Goal: Task Accomplishment & Management: Manage account settings

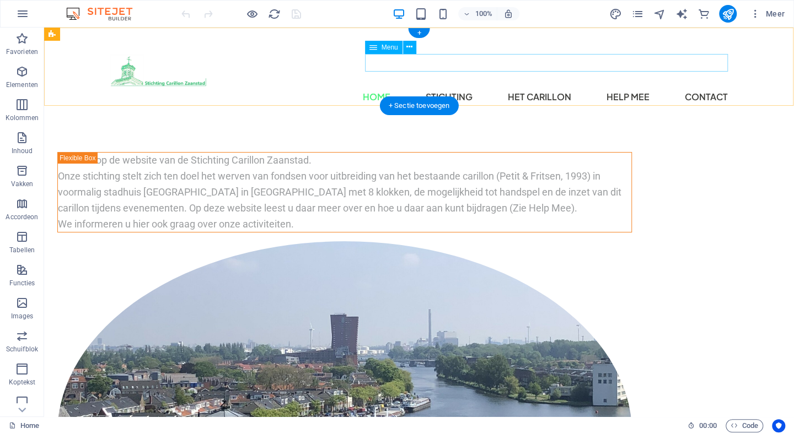
click at [554, 88] on nav "Home Stichting Het carillon Help mee Contact" at bounding box center [419, 97] width 618 height 18
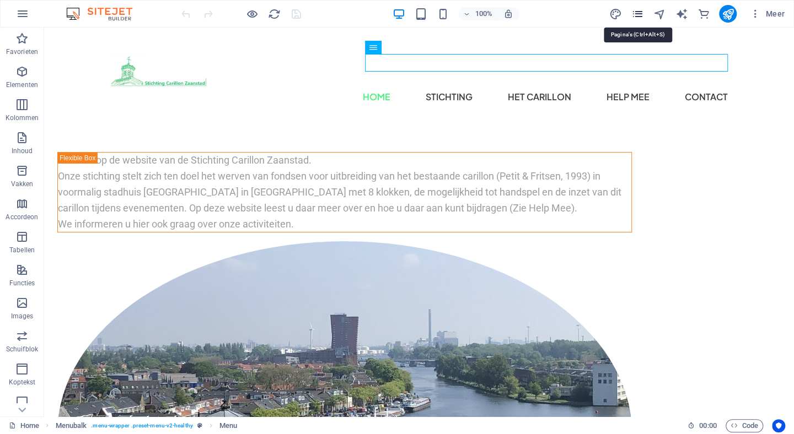
click at [637, 13] on icon "pages" at bounding box center [637, 14] width 13 height 13
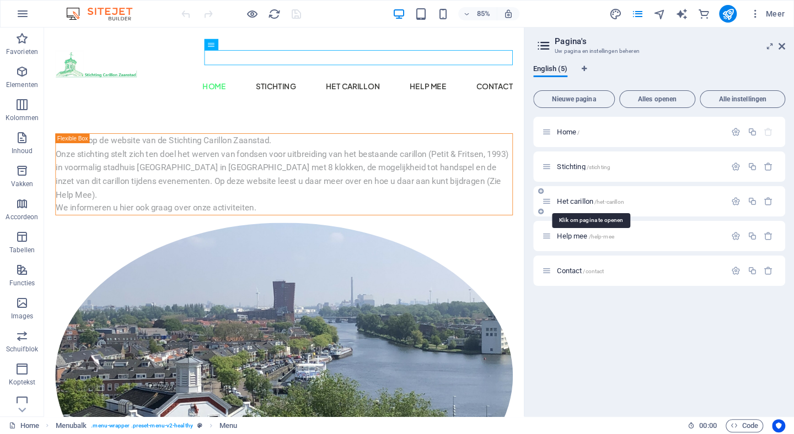
click at [577, 198] on span "Het carillon /het-carillon" at bounding box center [590, 201] width 67 height 8
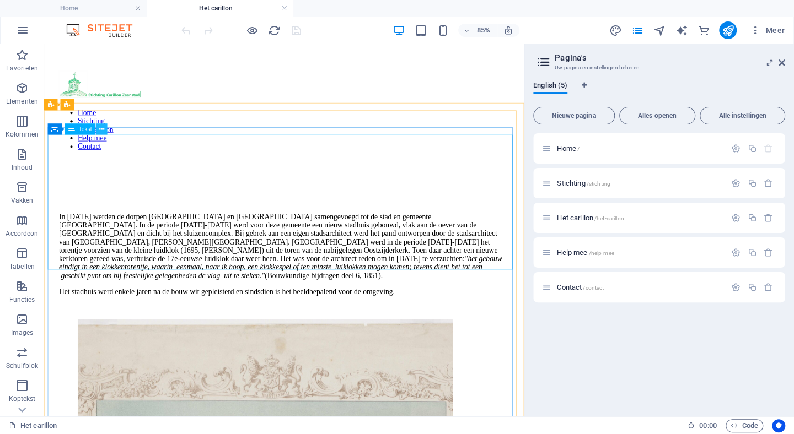
click at [99, 131] on icon at bounding box center [101, 130] width 5 height 10
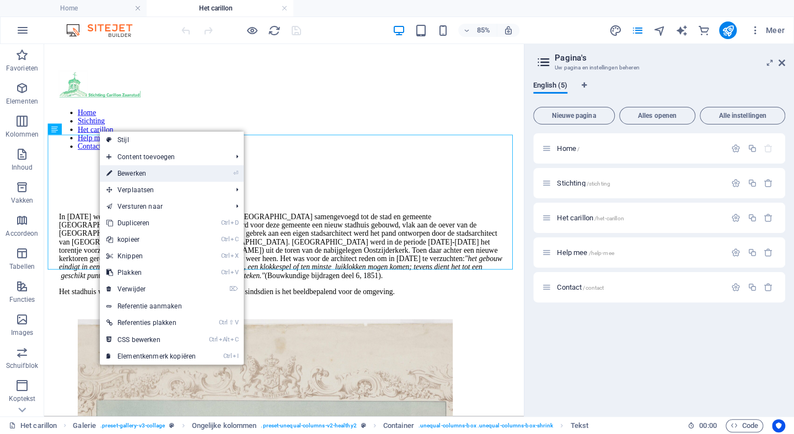
click at [136, 171] on link "⏎ Bewerken" at bounding box center [151, 173] width 103 height 17
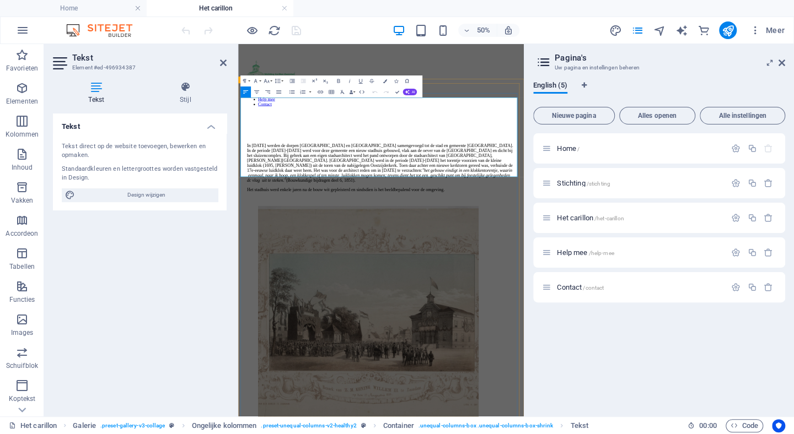
click at [476, 243] on p "In 1811 werden de dorpen Oostzaandam en Westzaan samengevoegd tot de stad en ge…" at bounding box center [524, 282] width 536 height 79
click at [731, 34] on icon "publish" at bounding box center [727, 30] width 13 height 13
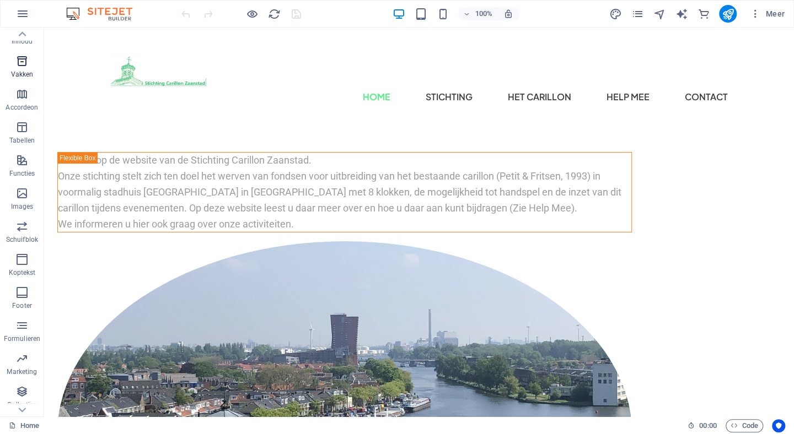
scroll to position [139, 0]
click at [25, 364] on icon "button" at bounding box center [21, 362] width 13 height 13
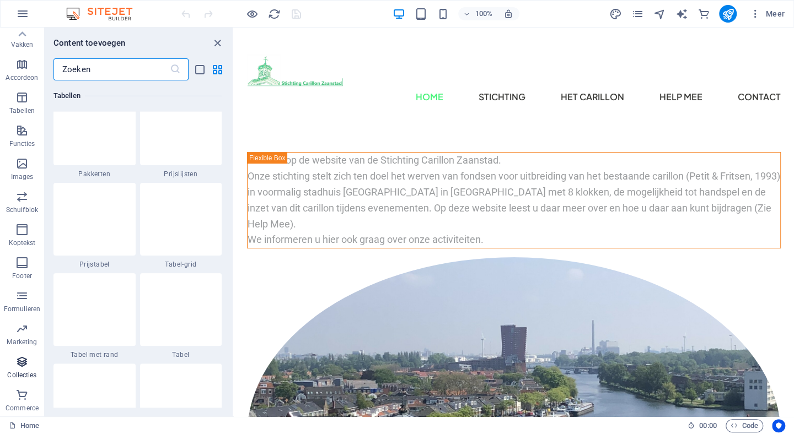
scroll to position [10092, 0]
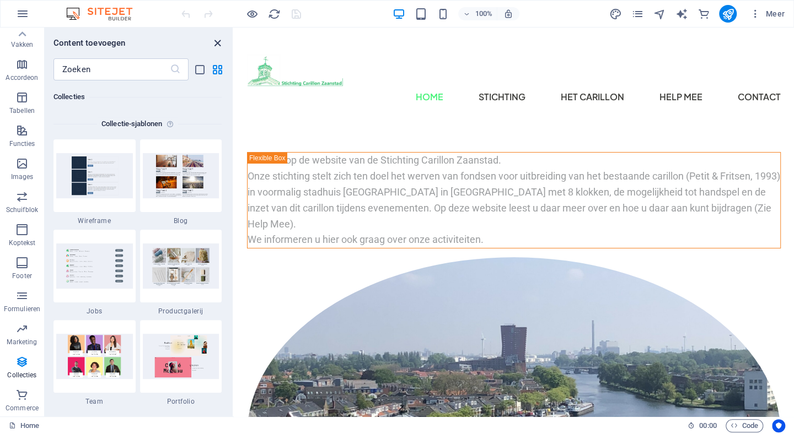
click at [218, 42] on icon "close panel" at bounding box center [217, 43] width 13 height 13
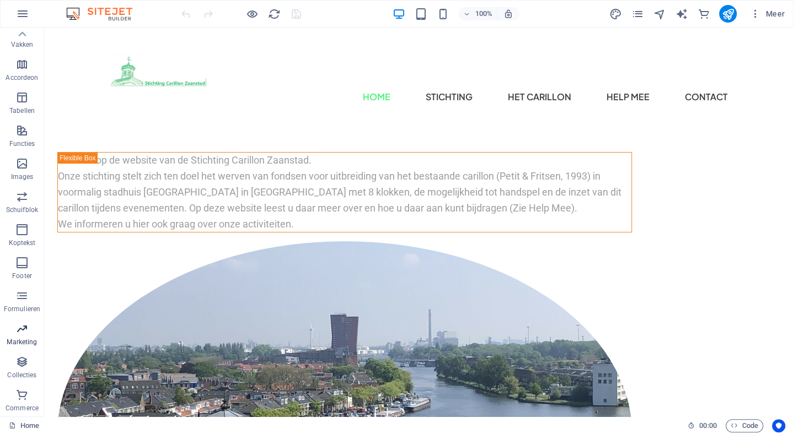
click at [20, 338] on p "Marketing" at bounding box center [22, 342] width 30 height 9
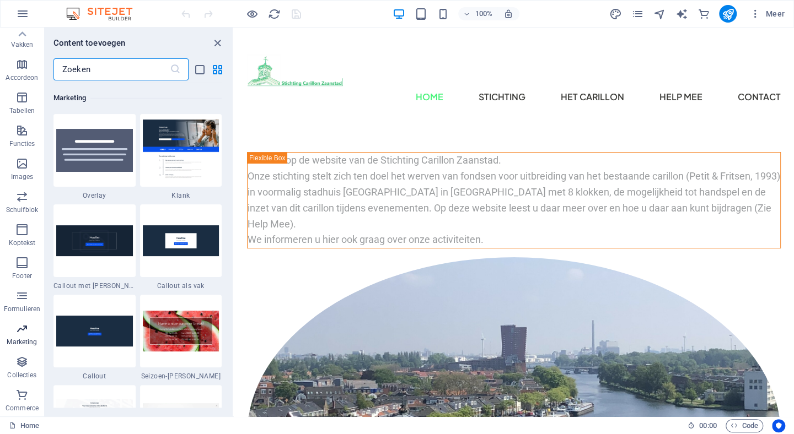
scroll to position [8980, 0]
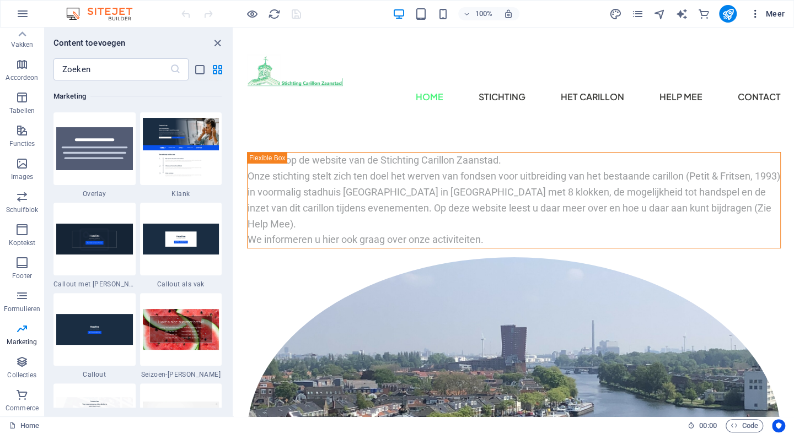
click at [775, 12] on span "Meer" at bounding box center [767, 13] width 35 height 11
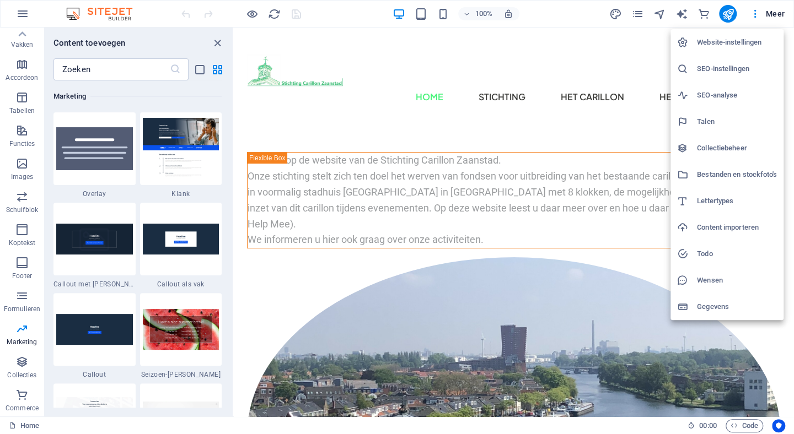
click at [729, 173] on h6 "Bestanden en stockfoto's" at bounding box center [737, 174] width 80 height 13
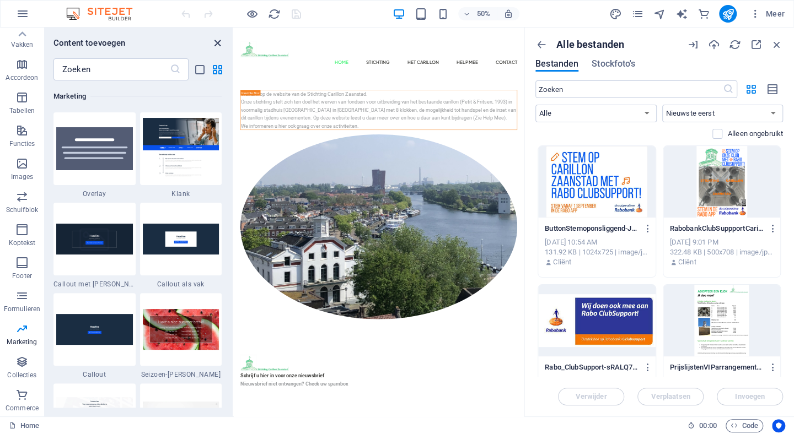
click at [222, 42] on icon "close panel" at bounding box center [217, 43] width 13 height 13
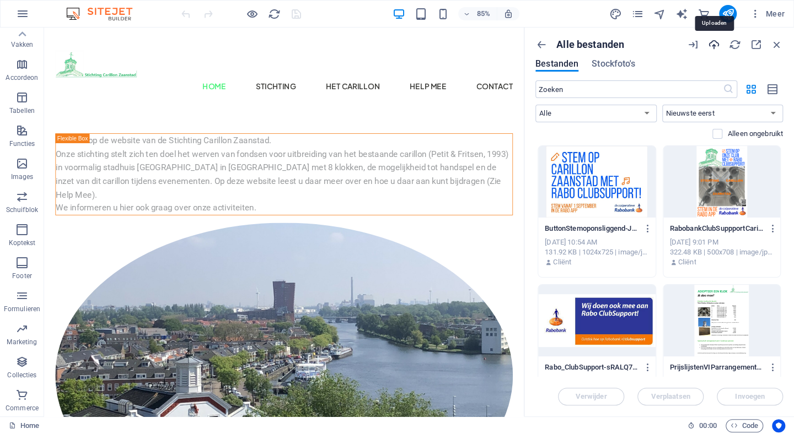
click at [714, 49] on icon "button" at bounding box center [714, 45] width 12 height 12
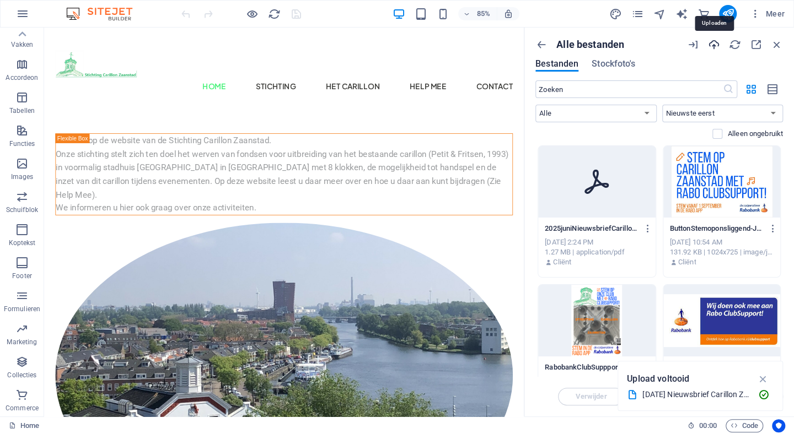
click at [712, 40] on icon "button" at bounding box center [714, 45] width 12 height 12
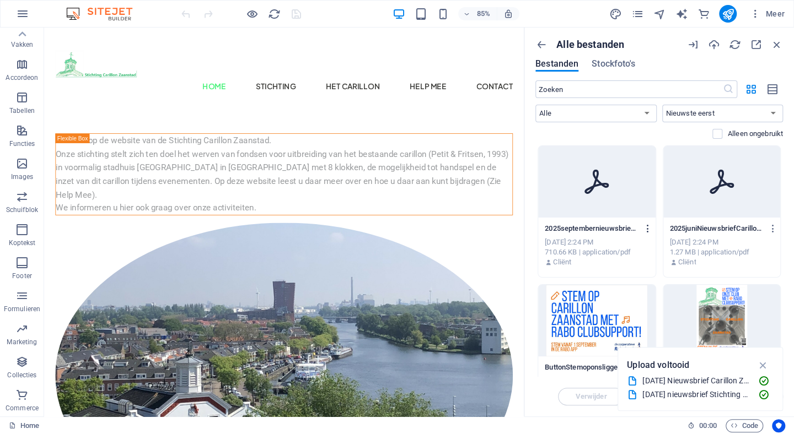
click at [643, 227] on icon "button" at bounding box center [648, 229] width 10 height 10
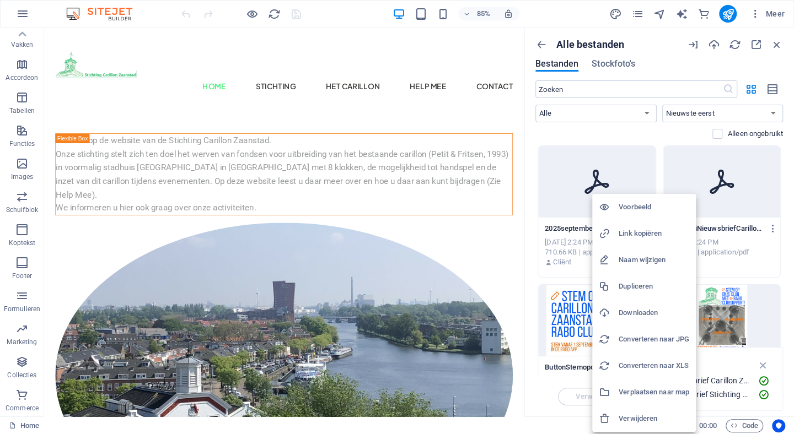
click at [633, 254] on h6 "Naam wijzigen" at bounding box center [654, 260] width 71 height 13
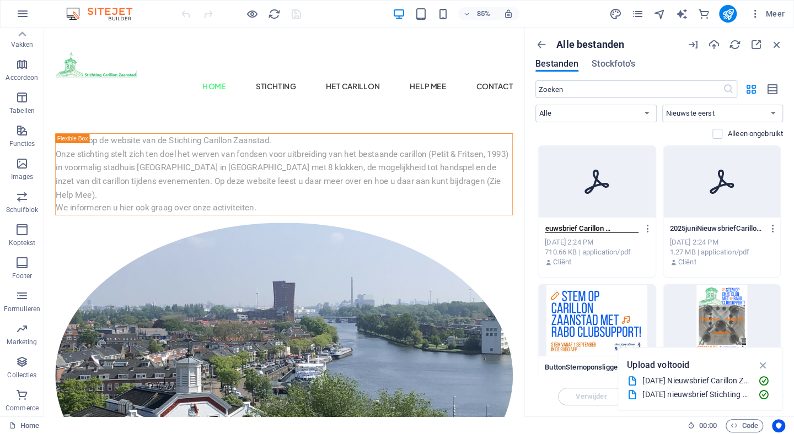
scroll to position [0, 0]
drag, startPoint x: 635, startPoint y: 228, endPoint x: 530, endPoint y: 208, distance: 107.2
click at [530, 208] on div "Alle bestanden Bestanden Stockfoto's ​ Alle Images Documenten Audio Video Vecto…" at bounding box center [659, 222] width 270 height 389
type input "2025 Nieuwsbrief Carillon Zaanstad nr 3.pdf"
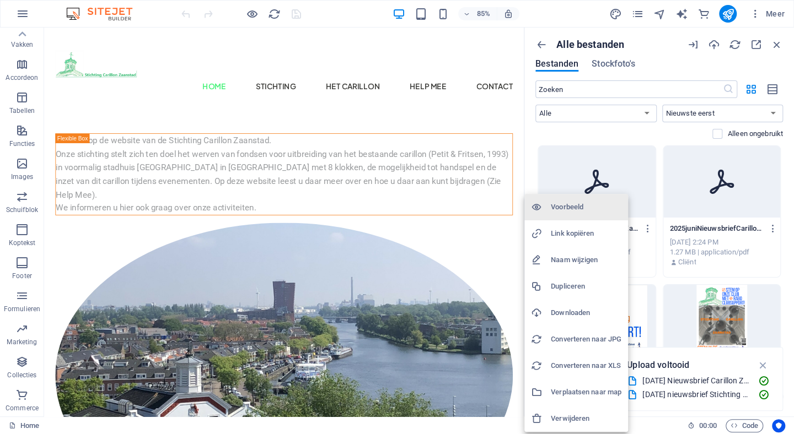
click at [638, 184] on div at bounding box center [397, 217] width 794 height 434
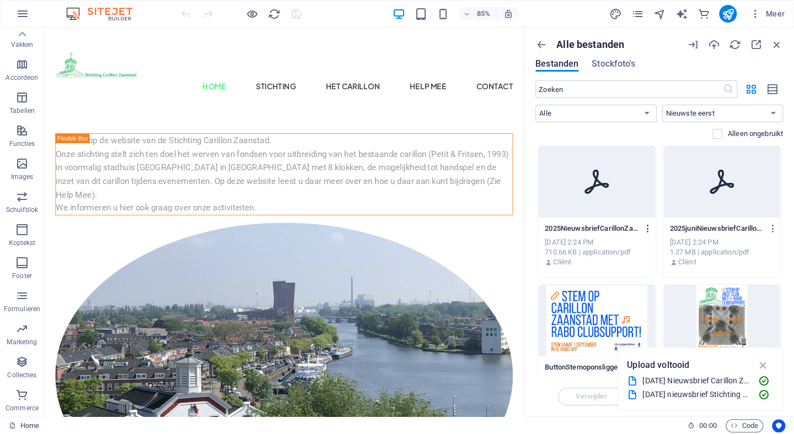
click at [646, 228] on icon "button" at bounding box center [648, 229] width 10 height 10
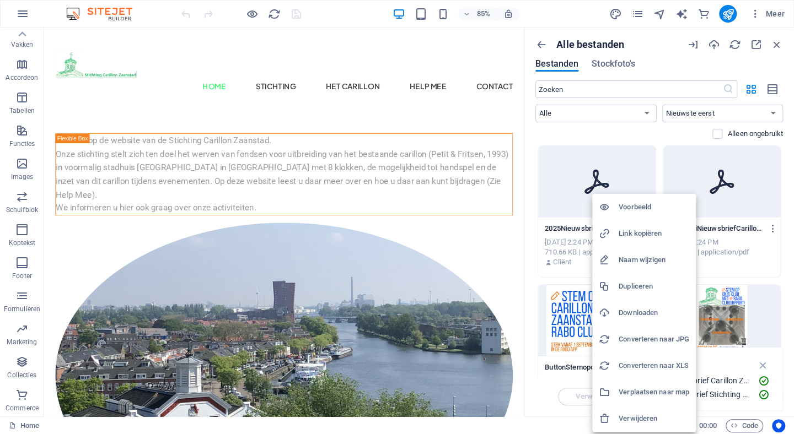
click at [637, 261] on h6 "Naam wijzigen" at bounding box center [654, 260] width 71 height 13
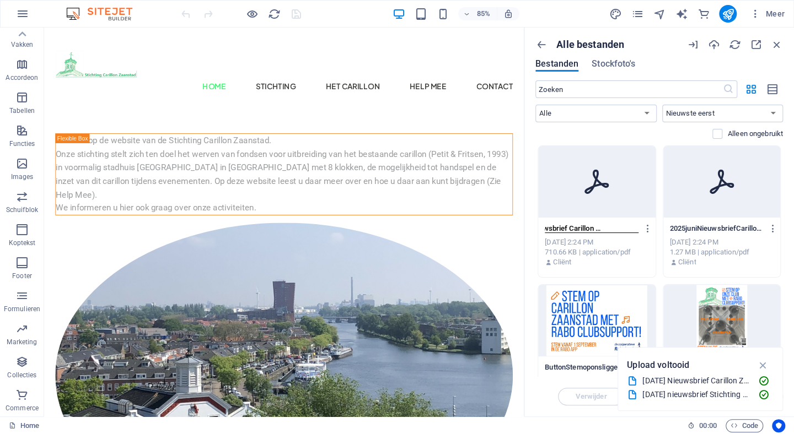
scroll to position [0, 39]
type input "2025 Nieuwsbrief Carillon Zaanstad nr 3.pdf"
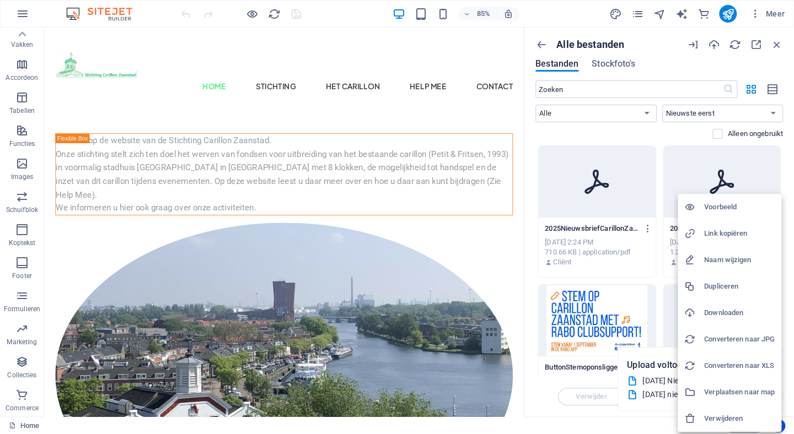
click at [725, 256] on h6 "Naam wijzigen" at bounding box center [739, 260] width 71 height 13
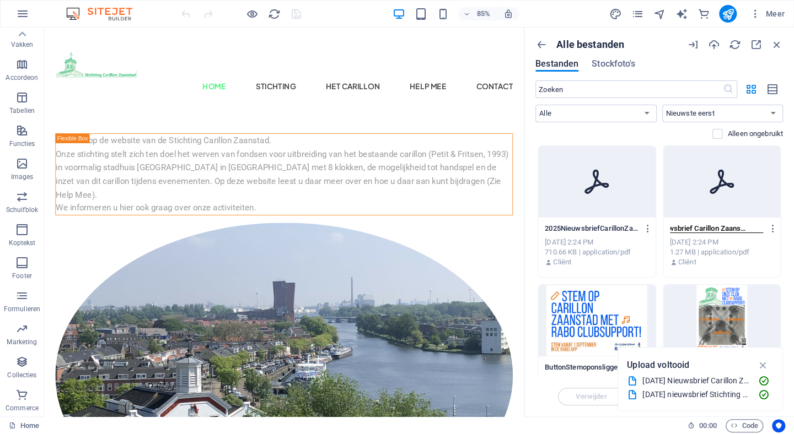
scroll to position [0, 20]
type input "Nieuwsbrief Carillon Zaanstad nr 2.pdf"
click at [706, 227] on p "NieuwsbriefCarillonZaanstadnr2-[GEOGRAPHIC_DATA]pdf" at bounding box center [717, 229] width 94 height 10
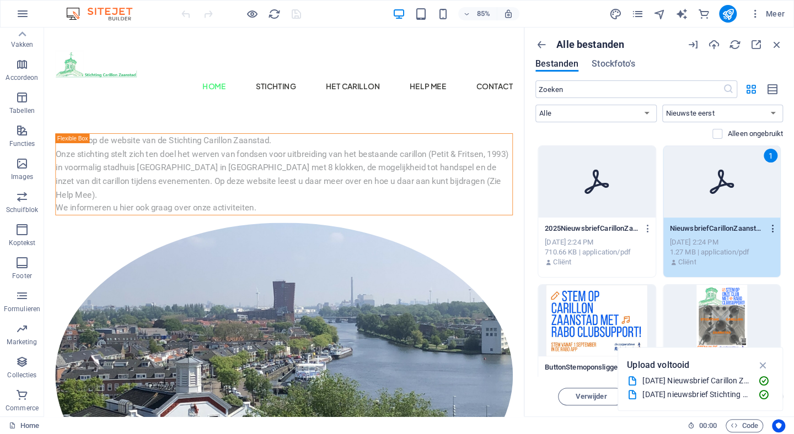
click at [767, 228] on icon "button" at bounding box center [772, 229] width 10 height 10
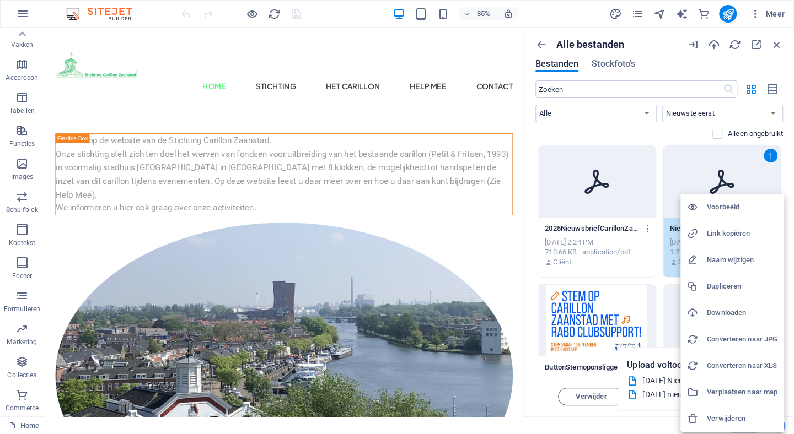
click at [717, 257] on h6 "Naam wijzigen" at bounding box center [742, 260] width 71 height 13
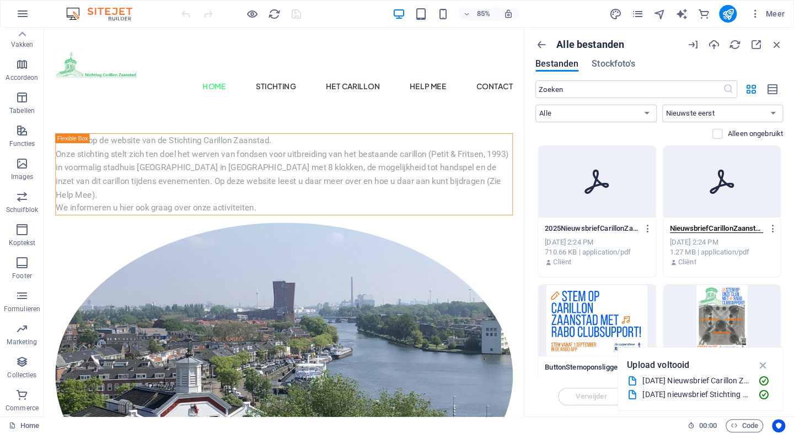
scroll to position [0, 119]
click at [690, 230] on input "NieuwsbriefCarillonZaanstadnr2-[GEOGRAPHIC_DATA]pdf" at bounding box center [717, 228] width 94 height 9
drag, startPoint x: 734, startPoint y: 226, endPoint x: 792, endPoint y: 225, distance: 57.9
click at [792, 225] on div "Alle bestanden Bestanden Stockfoto's ​ Alle Images Documenten Audio Video Vecto…" at bounding box center [659, 222] width 270 height 389
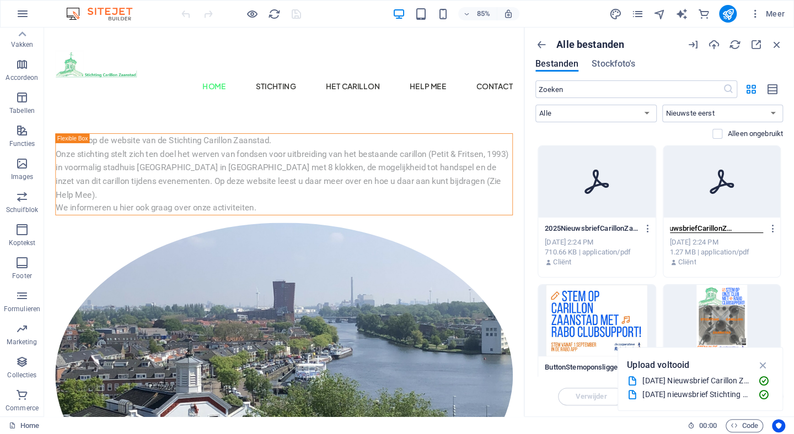
scroll to position [0, 29]
type input "2025NieuwsbriefCarillonZaanstadnr2"
click at [647, 228] on icon "button" at bounding box center [648, 229] width 10 height 10
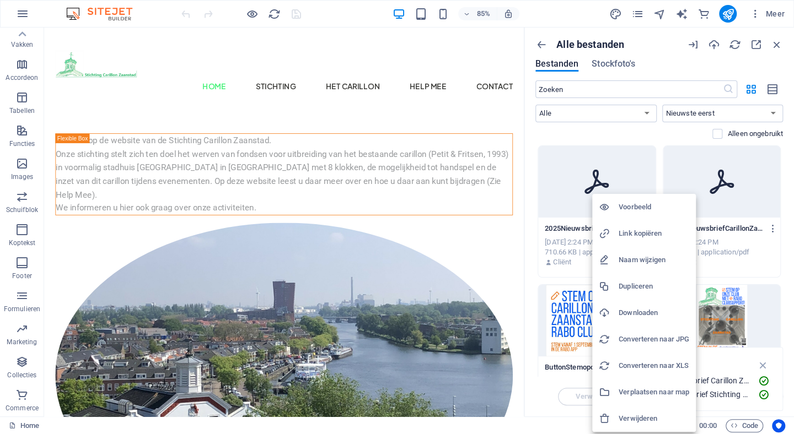
click at [642, 259] on h6 "Naam wijzigen" at bounding box center [654, 260] width 71 height 13
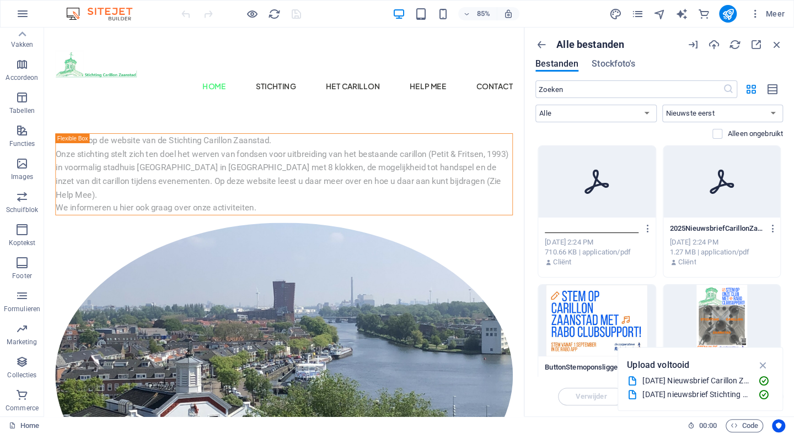
scroll to position [0, 137]
drag, startPoint x: 624, startPoint y: 229, endPoint x: 695, endPoint y: 234, distance: 70.7
click at [645, 231] on icon "button" at bounding box center [648, 229] width 10 height 10
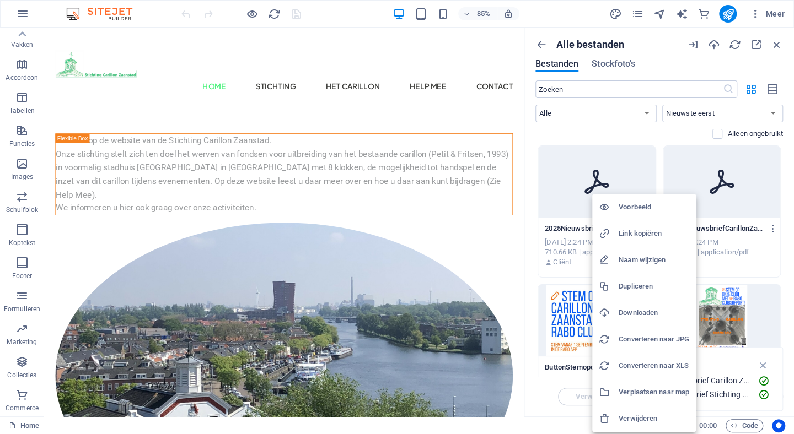
click at [632, 260] on h6 "Naam wijzigen" at bounding box center [654, 260] width 71 height 13
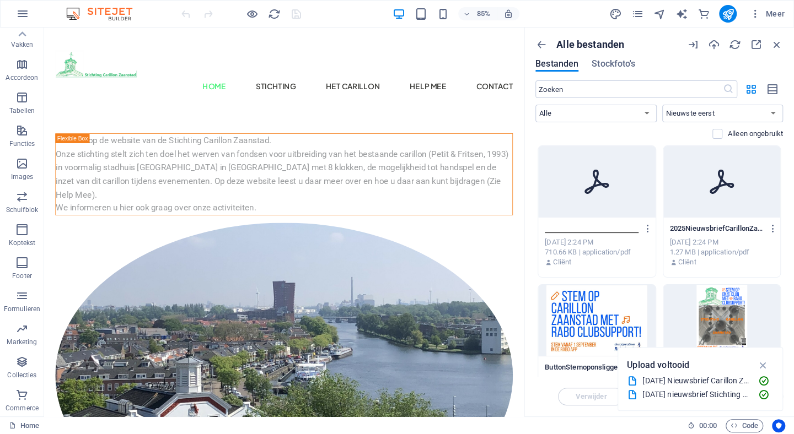
click at [603, 227] on input "2025NieuwsbriefCarillonZaanstadnr3-mLwp4se8kF4KjM3zl4kowg.pdf" at bounding box center [592, 228] width 94 height 9
drag, startPoint x: 555, startPoint y: 228, endPoint x: 716, endPoint y: 246, distance: 161.5
type input "2025NieuwsbriefCarillonZaanstadnr3"
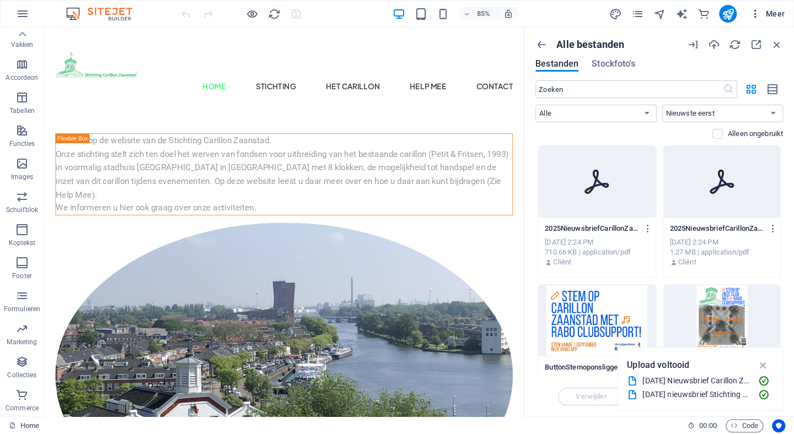
click at [768, 8] on span "Meer" at bounding box center [767, 13] width 35 height 11
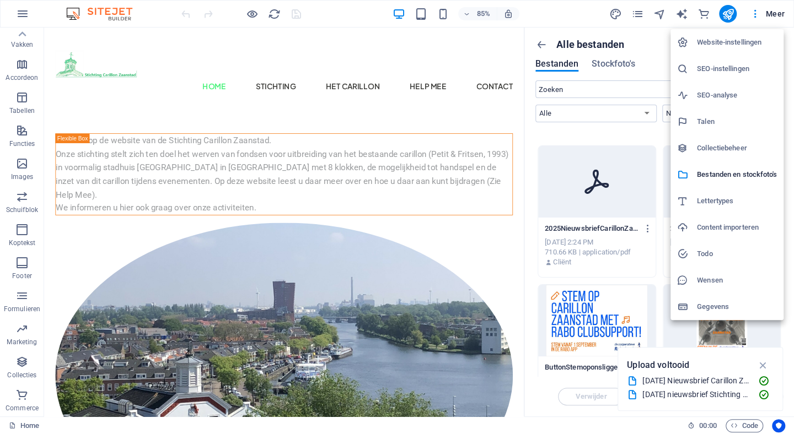
click at [22, 15] on div at bounding box center [397, 217] width 794 height 434
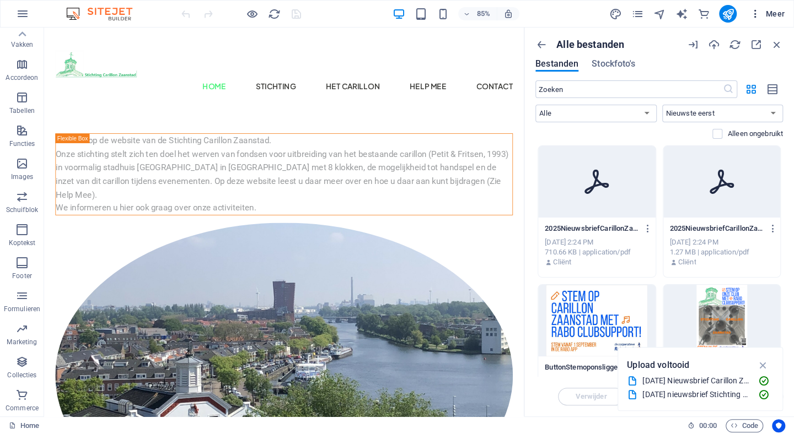
click at [757, 13] on icon "button" at bounding box center [755, 13] width 11 height 11
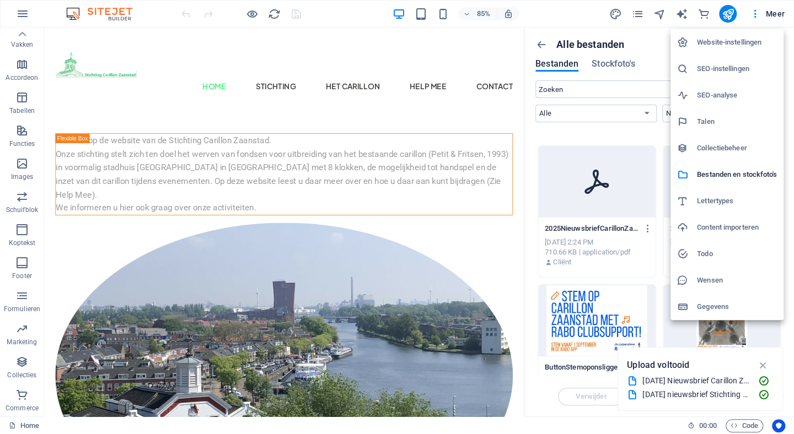
click at [766, 10] on div at bounding box center [397, 217] width 794 height 434
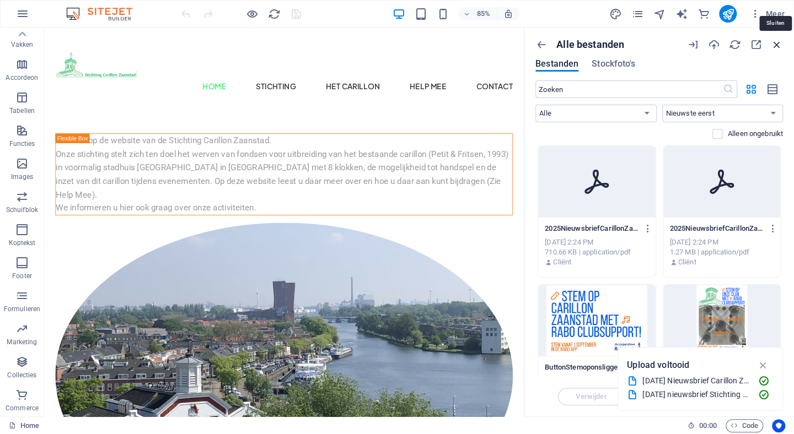
click at [777, 43] on icon "button" at bounding box center [777, 45] width 12 height 12
